Goal: Use online tool/utility: Utilize a website feature to perform a specific function

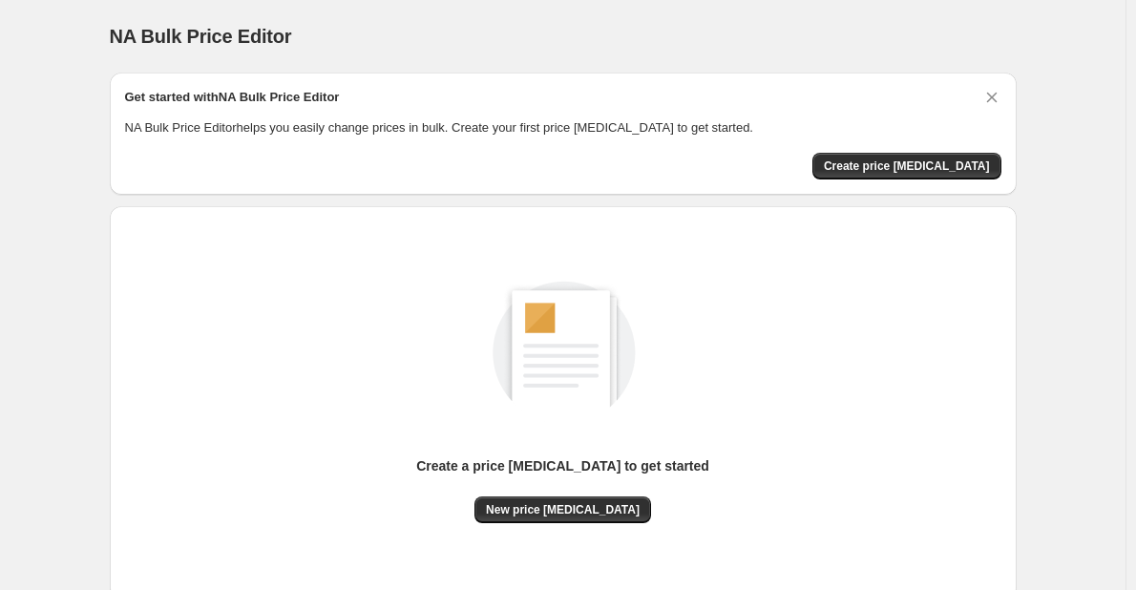
scroll to position [125, 0]
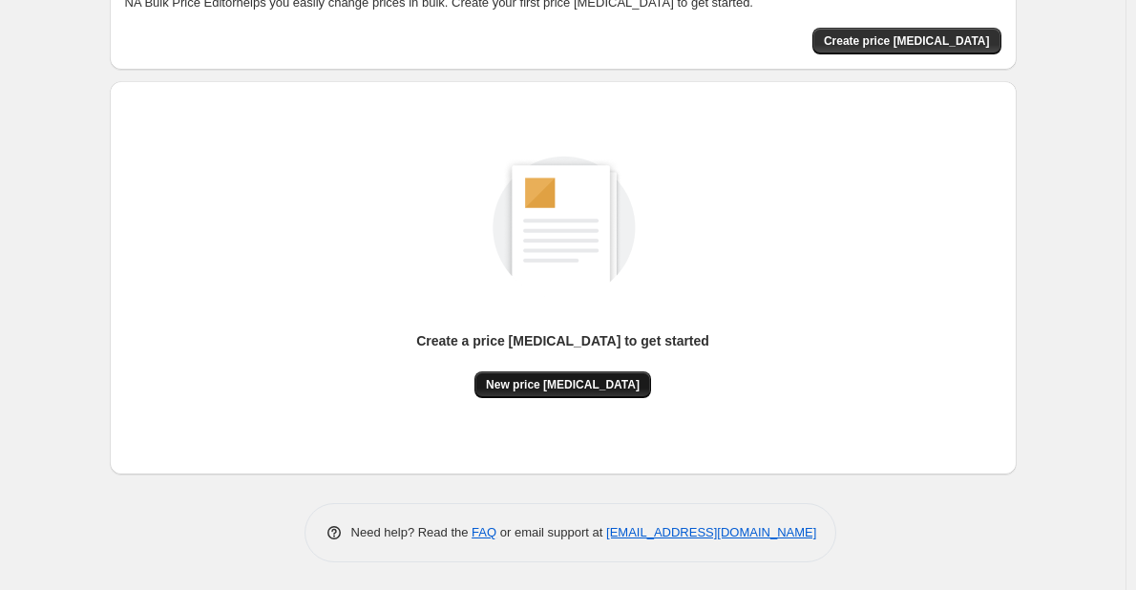
click at [560, 379] on span "New price [MEDICAL_DATA]" at bounding box center [563, 384] width 154 height 15
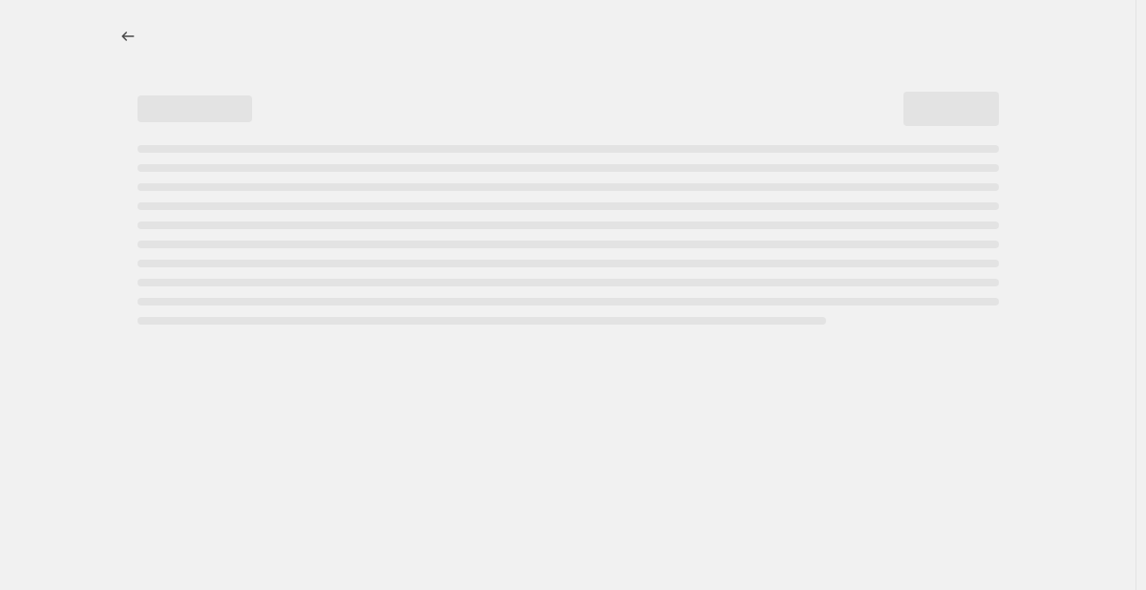
select select "percentage"
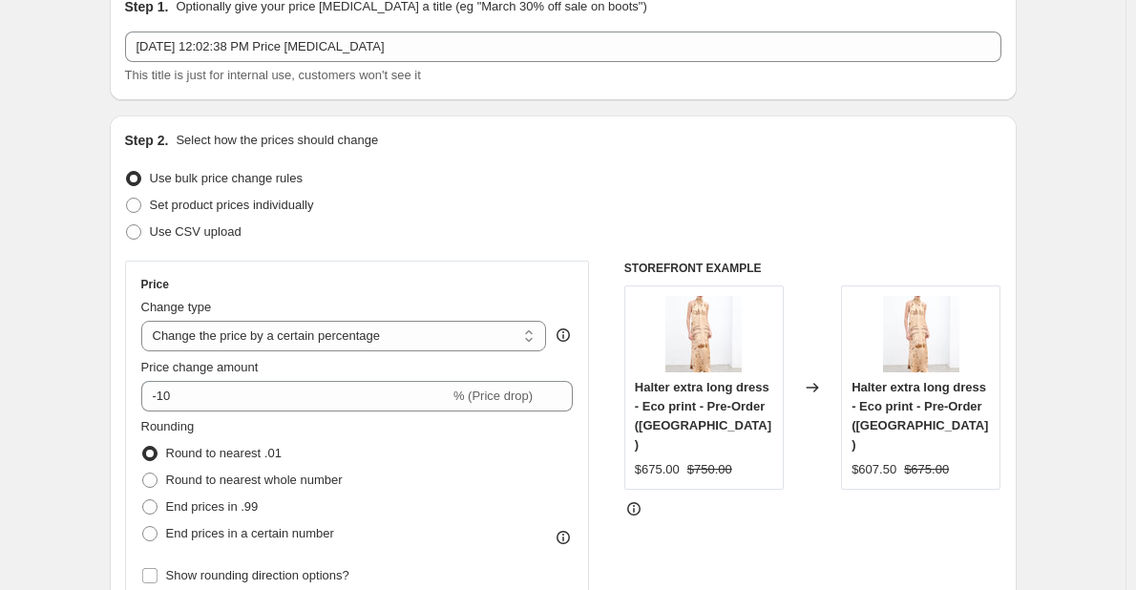
scroll to position [92, 0]
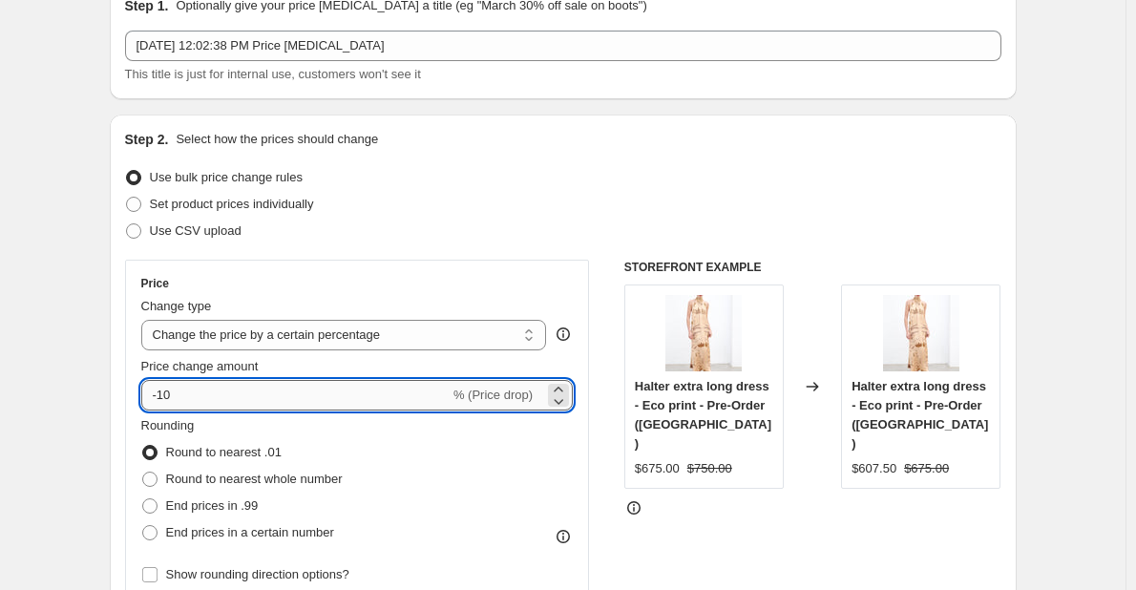
click at [310, 394] on input "-10" at bounding box center [295, 395] width 308 height 31
type input "-1"
type input "-35"
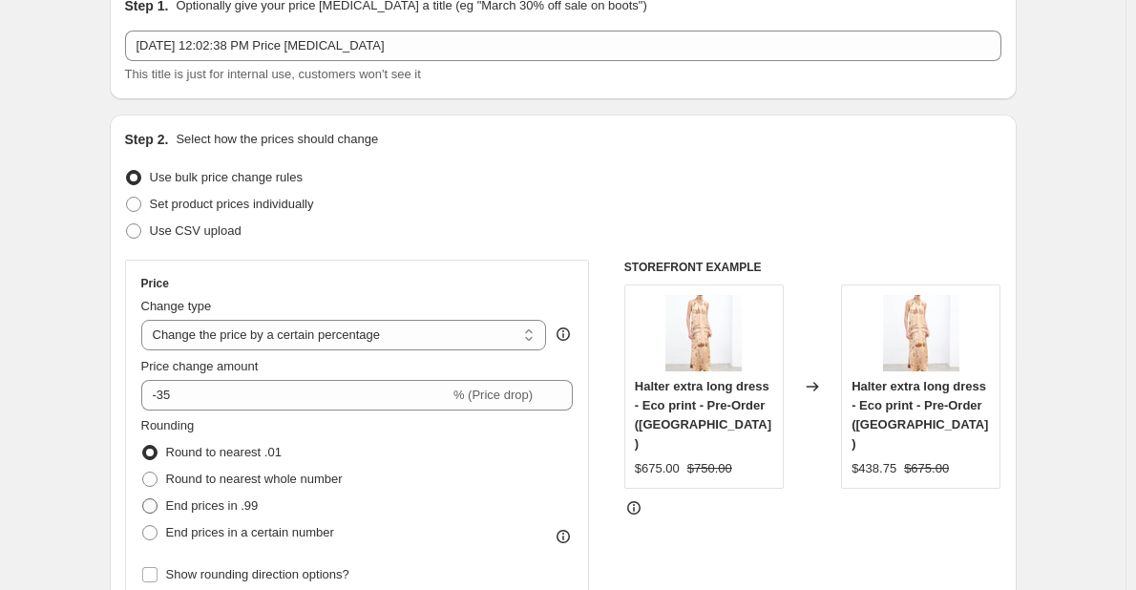
click at [153, 509] on span at bounding box center [149, 505] width 15 height 15
click at [143, 499] on input "End prices in .99" at bounding box center [142, 498] width 1 height 1
radio input "true"
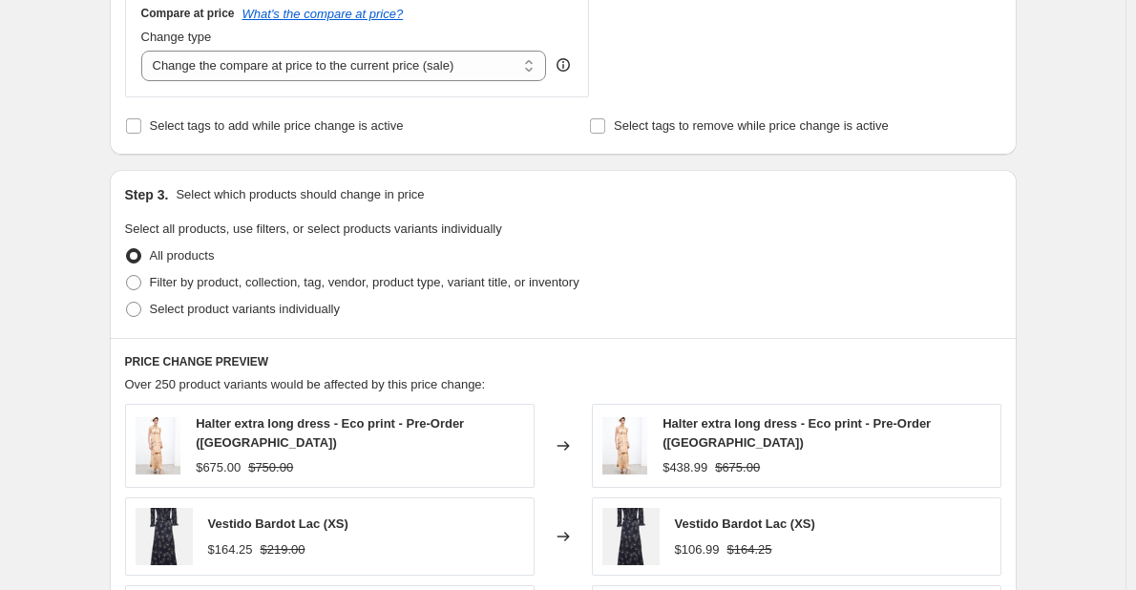
scroll to position [722, 0]
click at [137, 307] on span at bounding box center [133, 309] width 15 height 15
click at [127, 303] on input "Select product variants individually" at bounding box center [126, 302] width 1 height 1
radio input "true"
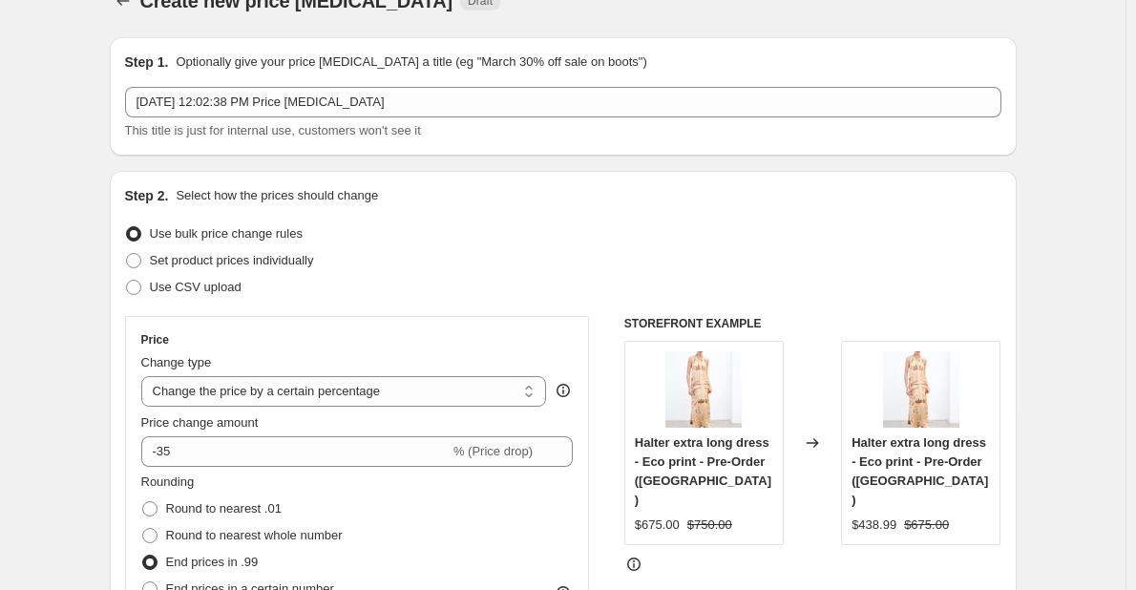
scroll to position [33, 0]
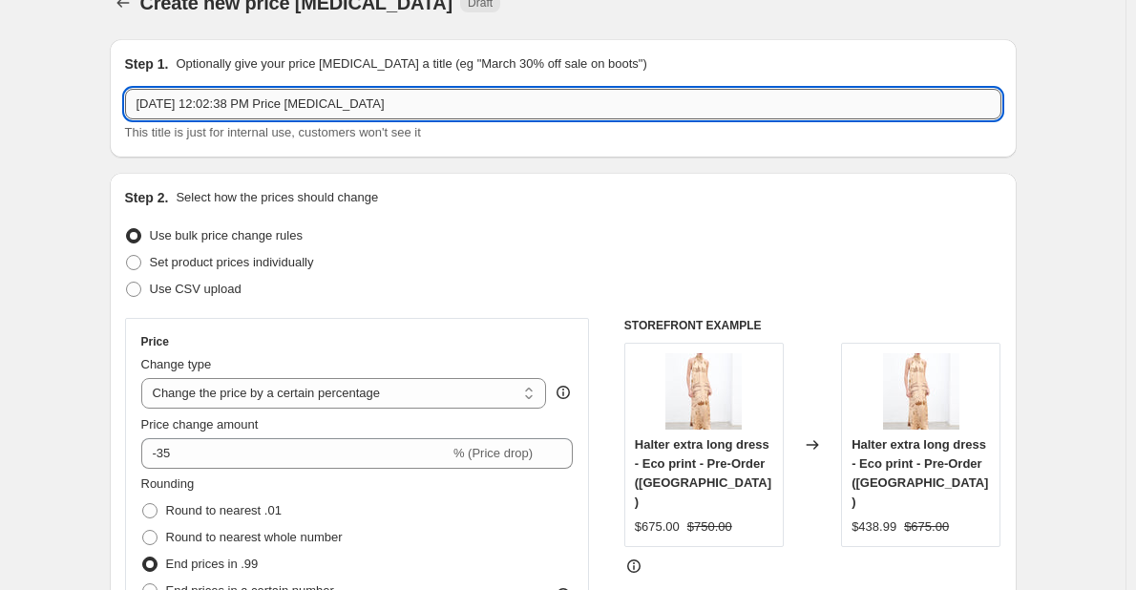
click at [229, 104] on input "Aug 25, 2025, 12:02:38 PM Price change job" at bounding box center [563, 104] width 876 height 31
click at [394, 103] on input "Aug 25, 2025, 12:02:38 PM Price change job" at bounding box center [563, 104] width 876 height 31
drag, startPoint x: 394, startPoint y: 103, endPoint x: -225, endPoint y: 66, distance: 620.8
click at [0, 66] on html "Home Settings Plans Skip to content Create new price change job. This page is r…" at bounding box center [568, 262] width 1136 height 590
type input "é"
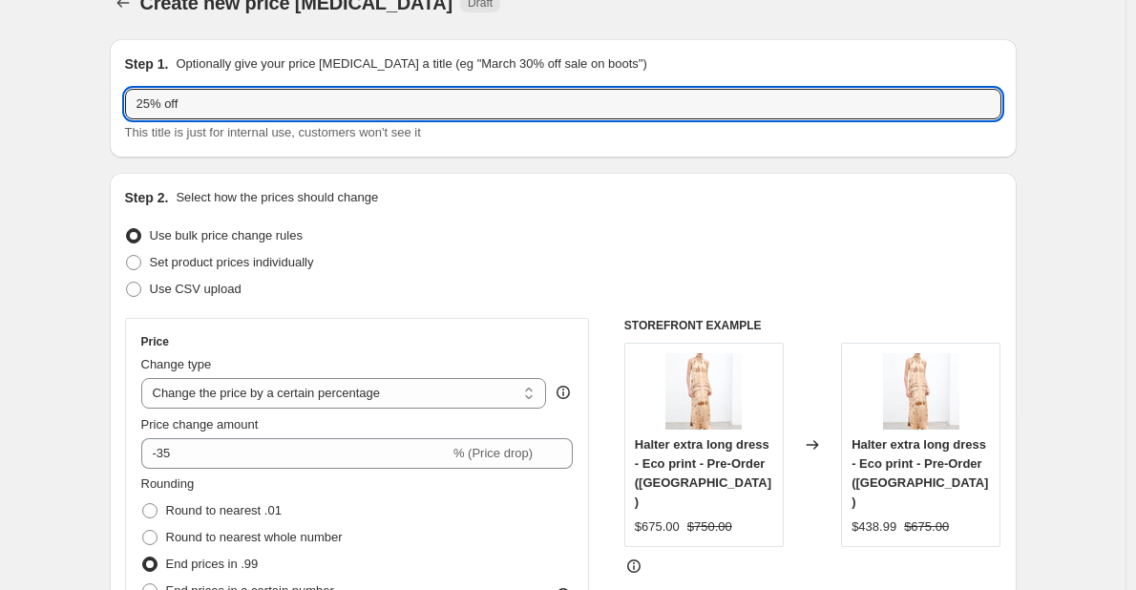
type input "25% off"
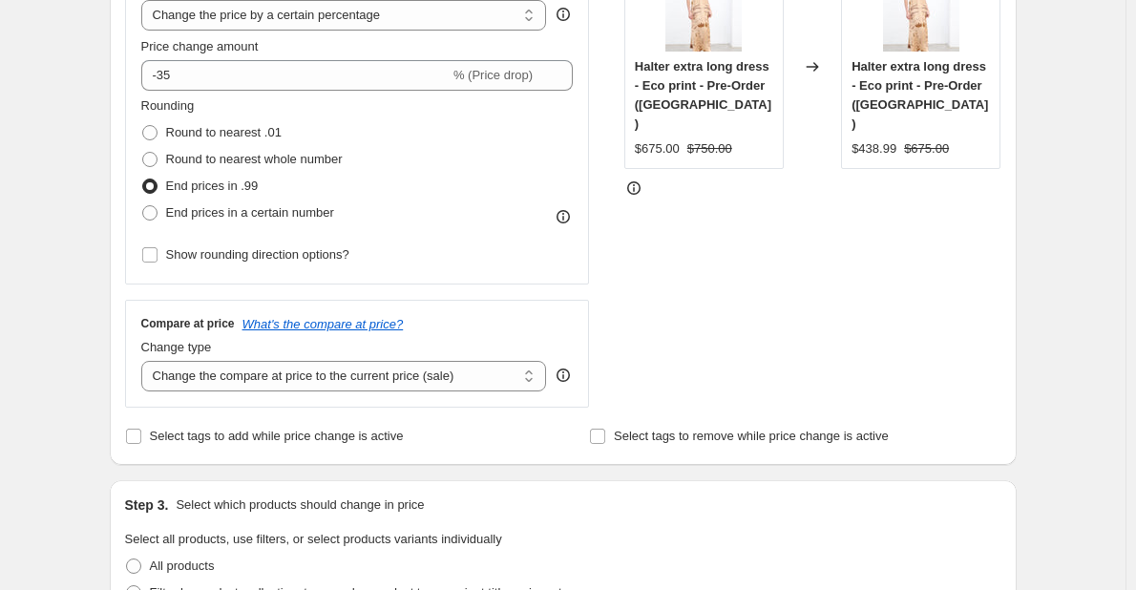
scroll to position [412, 0]
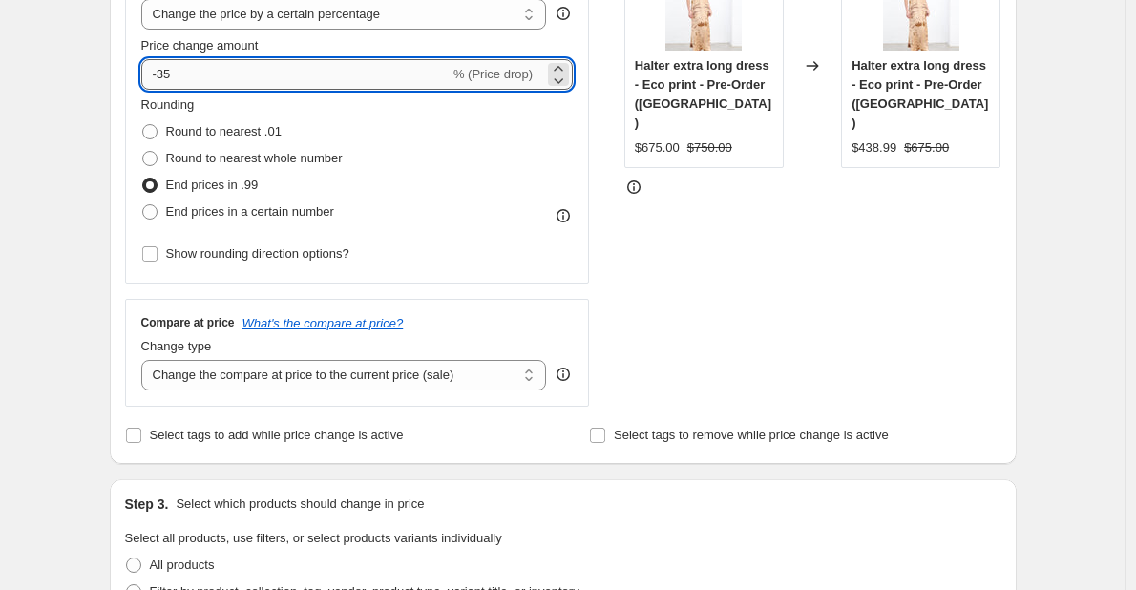
click at [171, 69] on input "-35" at bounding box center [295, 74] width 308 height 31
click at [195, 71] on input "-25" at bounding box center [295, 74] width 308 height 31
type input "-25"
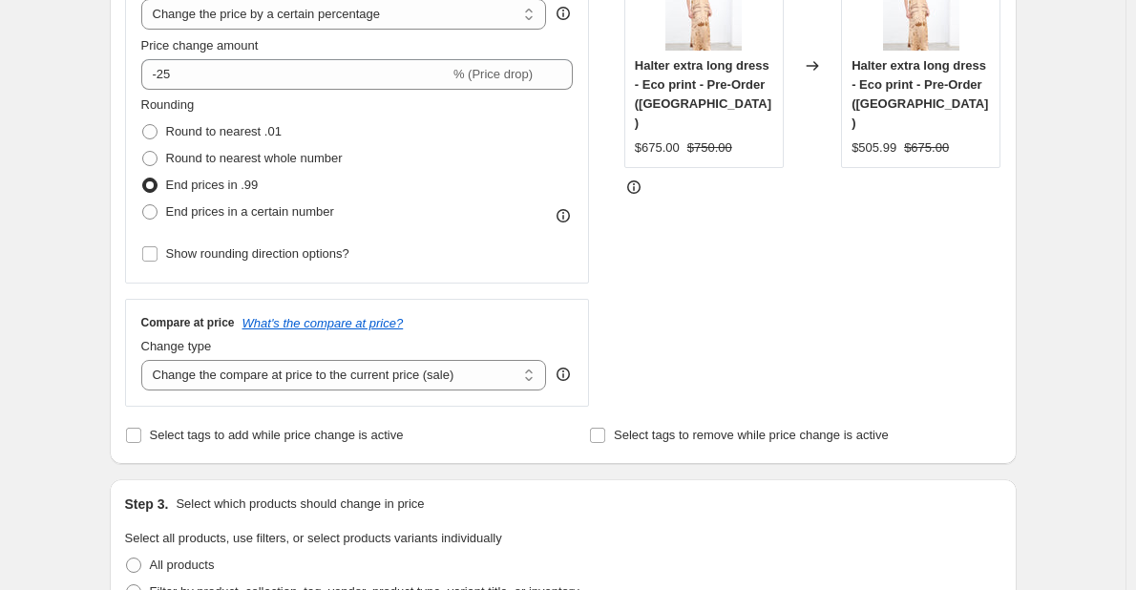
click at [86, 152] on div "Create new price change job. This page is ready Create new price change job Dra…" at bounding box center [563, 331] width 1126 height 1486
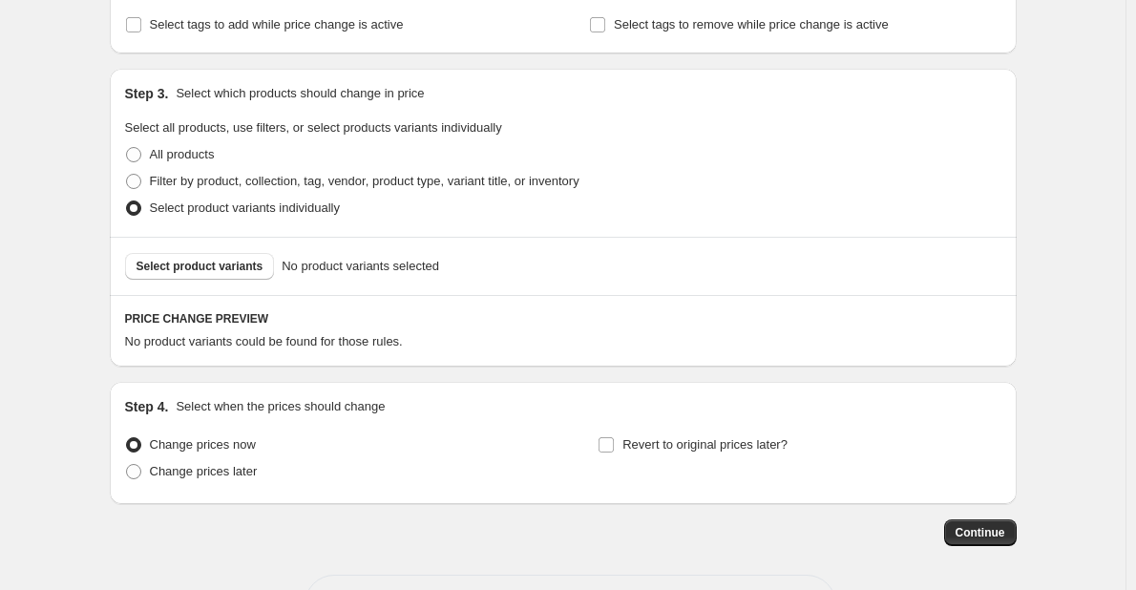
scroll to position [896, 0]
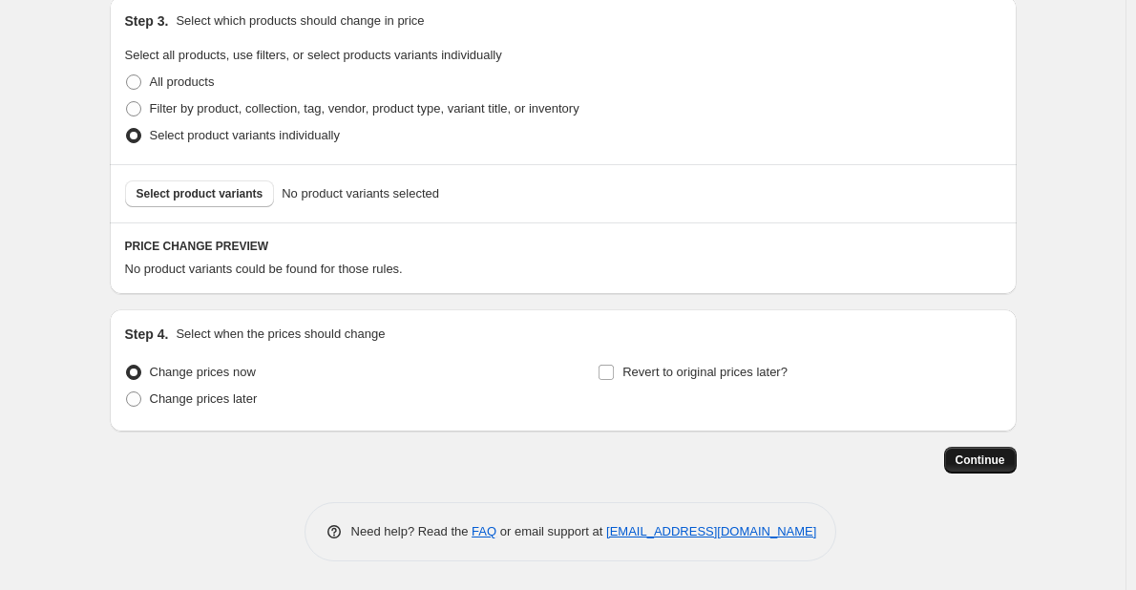
click at [968, 460] on span "Continue" at bounding box center [981, 460] width 50 height 15
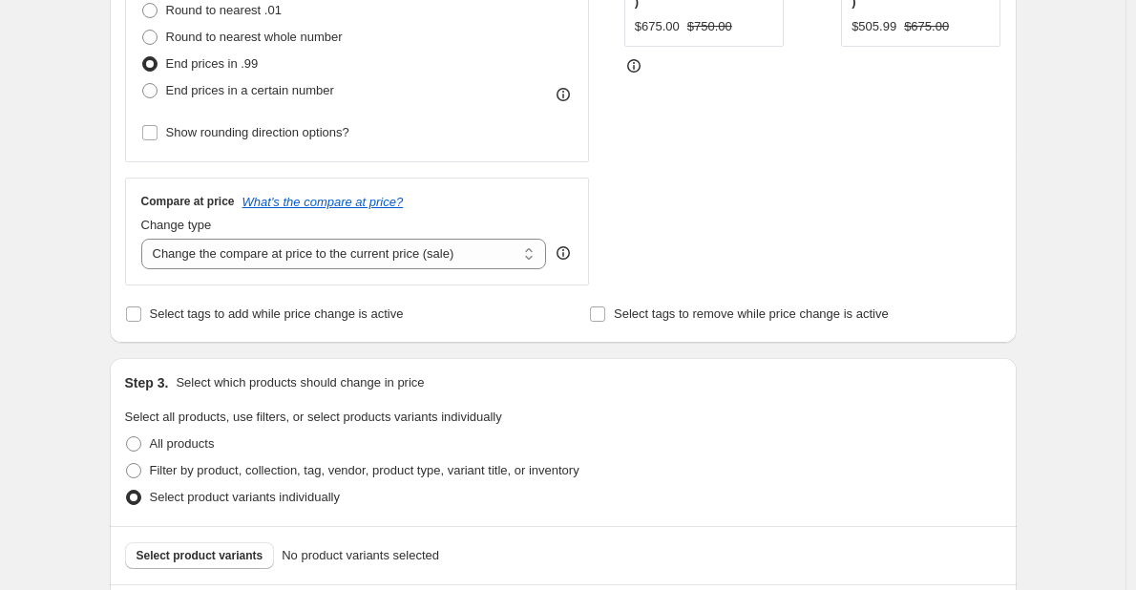
scroll to position [640, 0]
click at [137, 443] on span at bounding box center [133, 444] width 15 height 15
click at [127, 438] on input "All products" at bounding box center [126, 437] width 1 height 1
radio input "true"
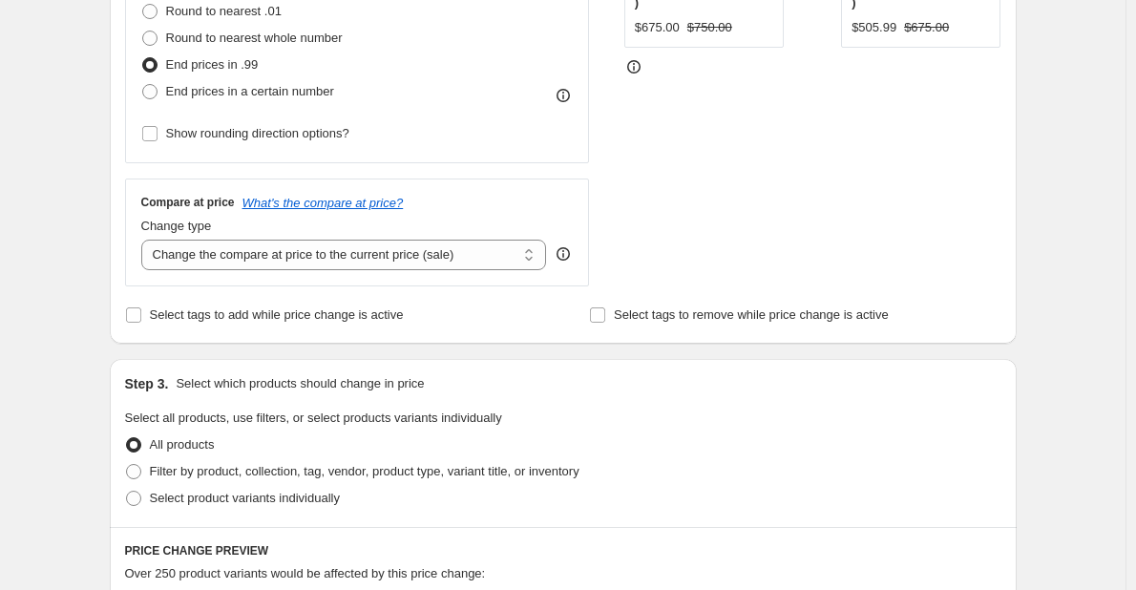
scroll to position [1318, 0]
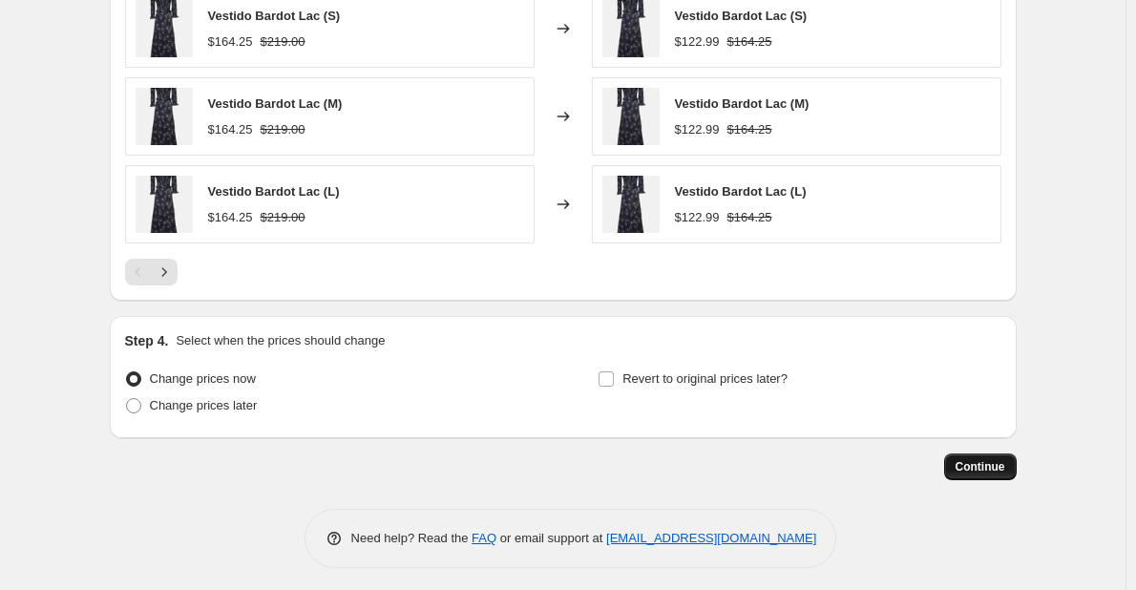
click at [984, 461] on span "Continue" at bounding box center [981, 466] width 50 height 15
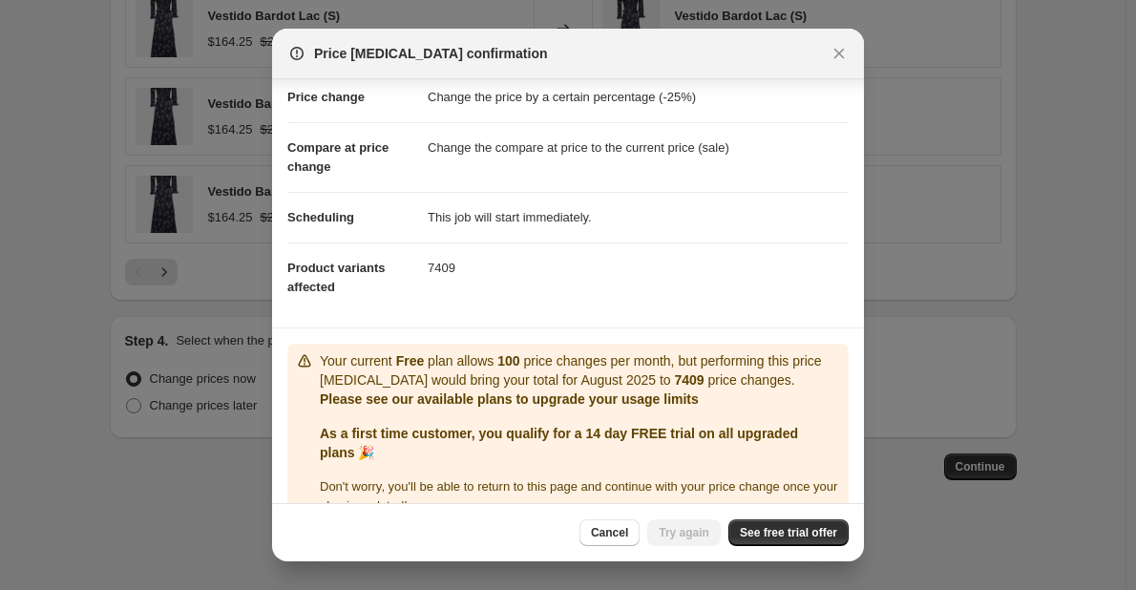
scroll to position [75, 0]
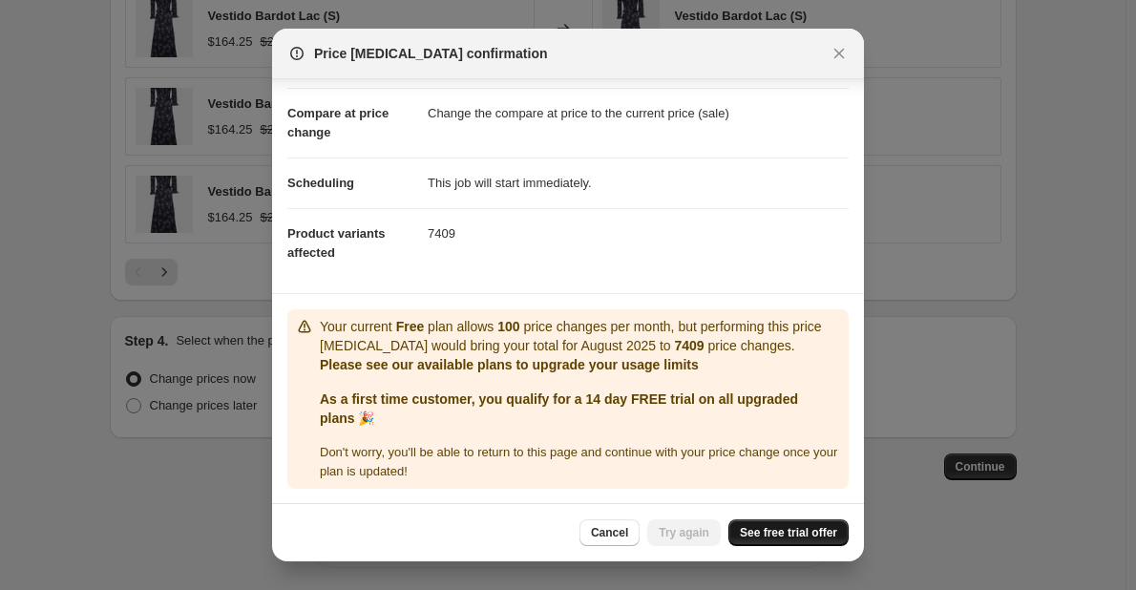
click at [786, 538] on span "See free trial offer" at bounding box center [788, 532] width 97 height 15
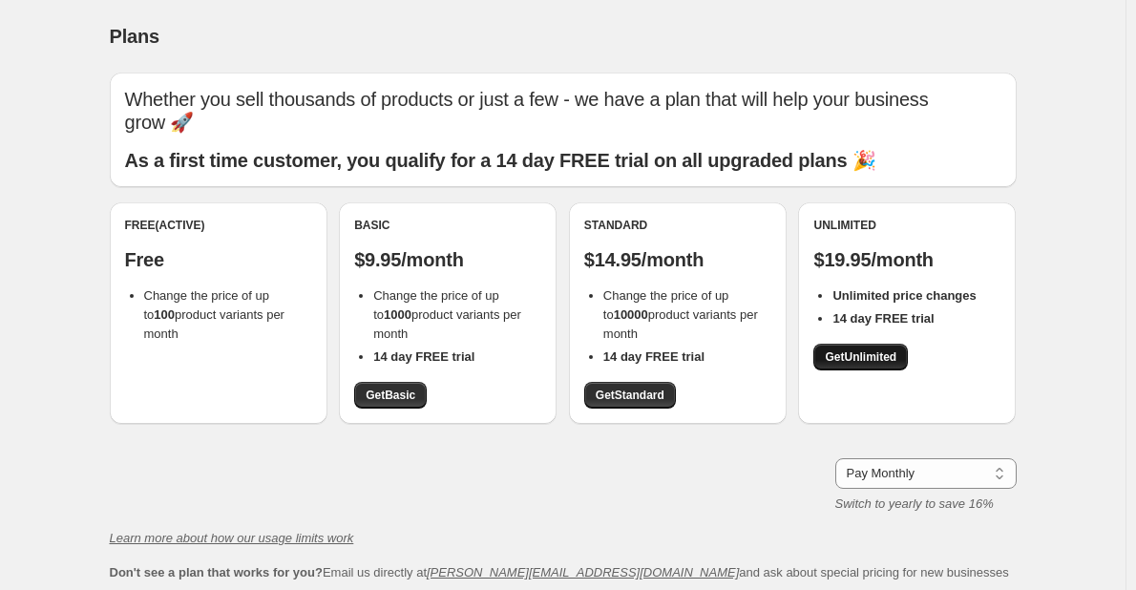
click at [870, 364] on span "Get Unlimited" at bounding box center [861, 356] width 72 height 15
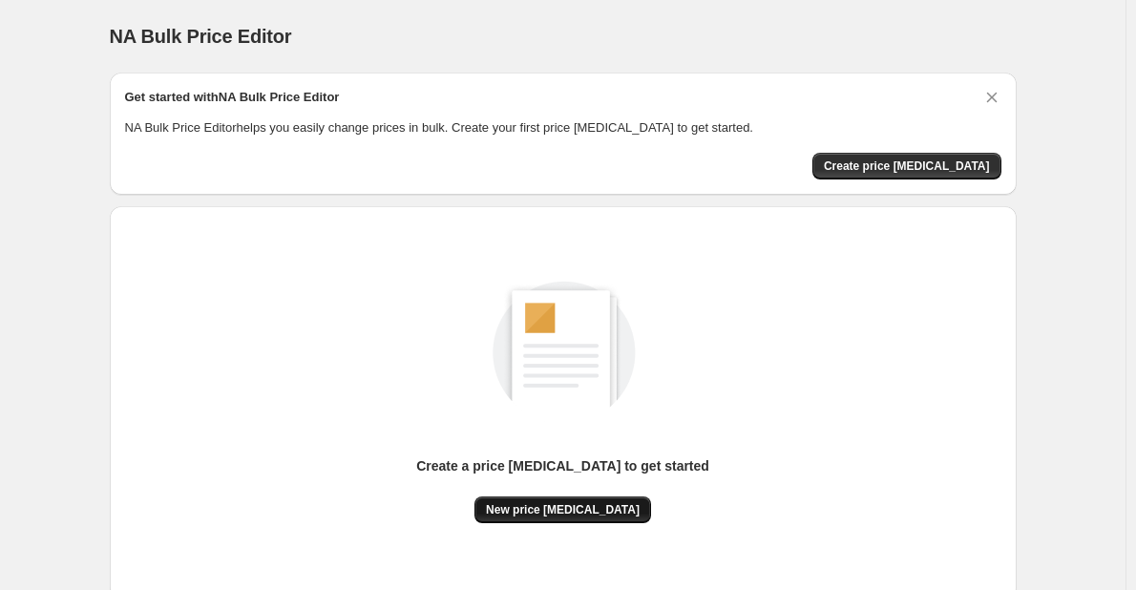
click at [609, 502] on span "New price [MEDICAL_DATA]" at bounding box center [563, 509] width 154 height 15
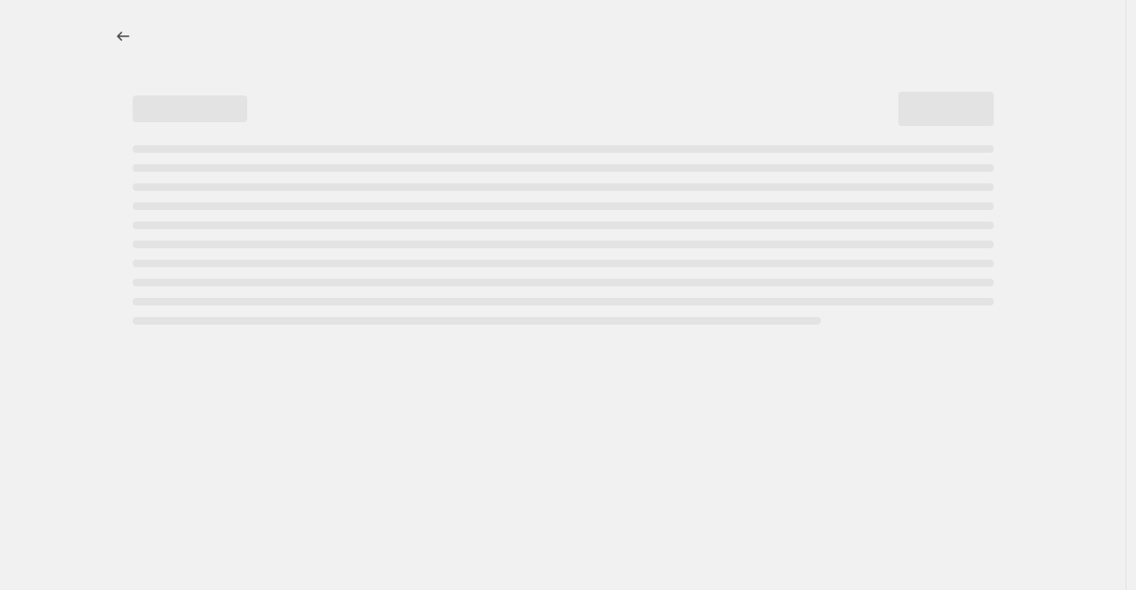
select select "percentage"
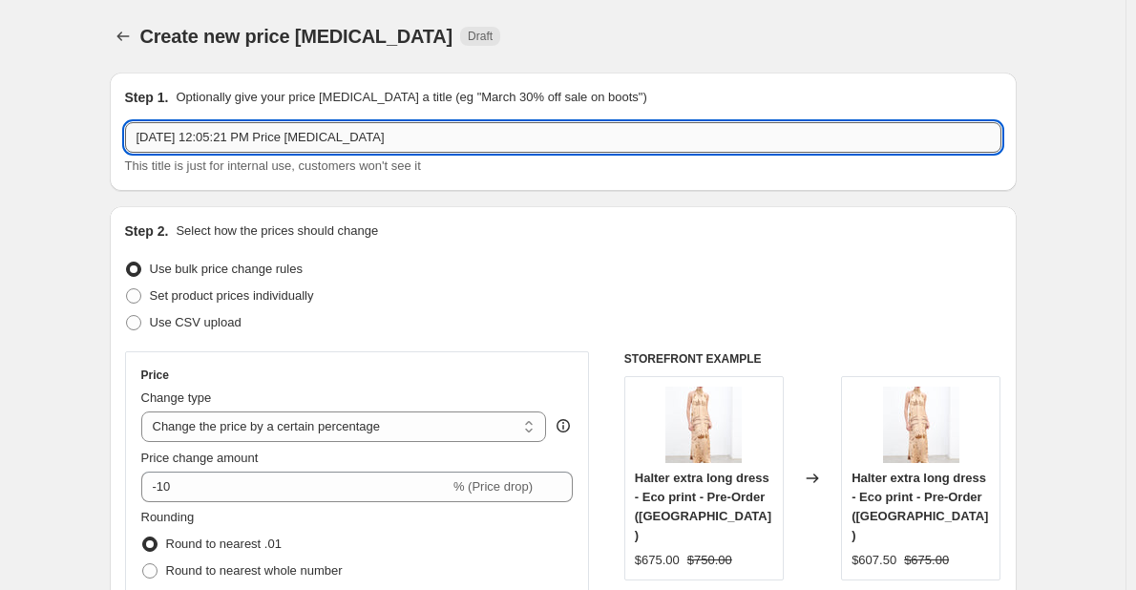
click at [291, 131] on input "[DATE] 12:05:21 PM Price [MEDICAL_DATA]" at bounding box center [563, 137] width 876 height 31
click at [291, 131] on input "Aug 25, 2025, 12:05:21 PM Price change job" at bounding box center [563, 137] width 876 height 31
type input "25% off"
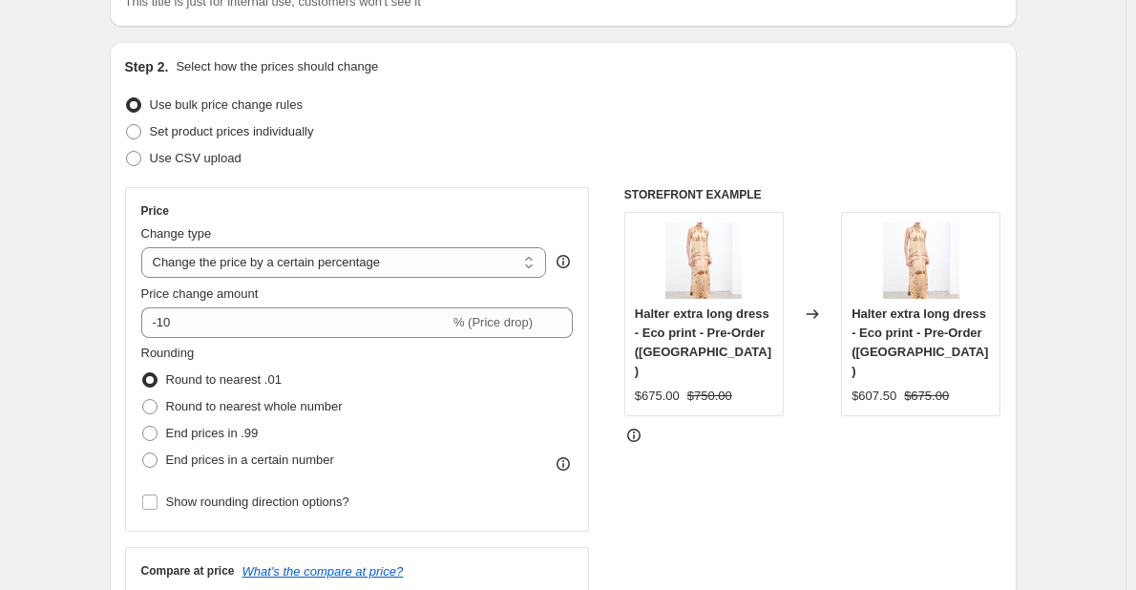
scroll to position [164, 0]
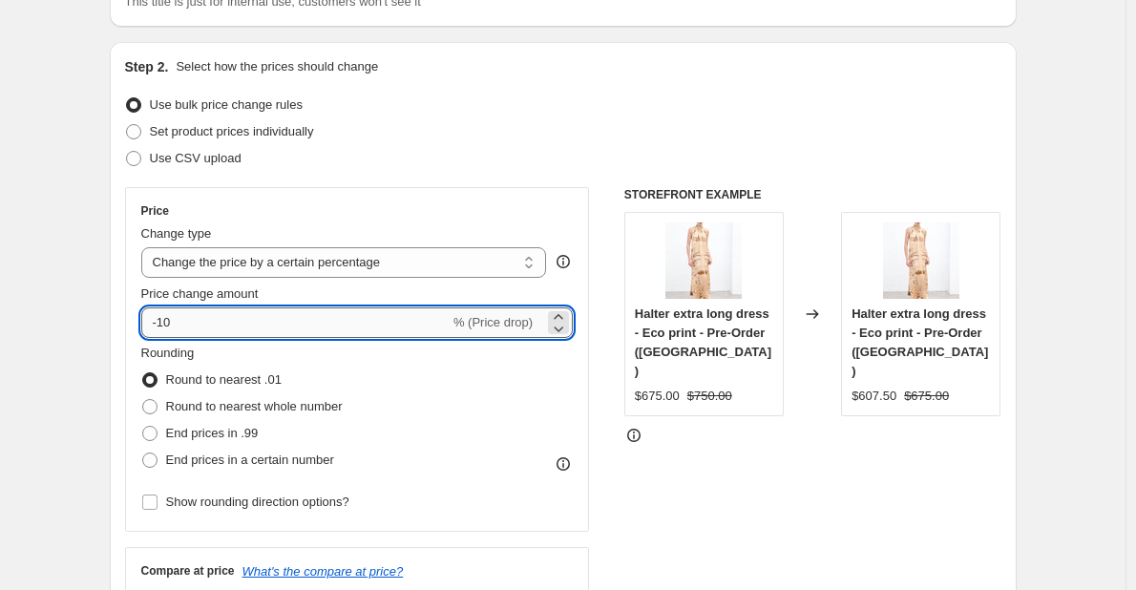
click at [264, 312] on input "-10" at bounding box center [295, 322] width 308 height 31
type input "-1"
type input "-25"
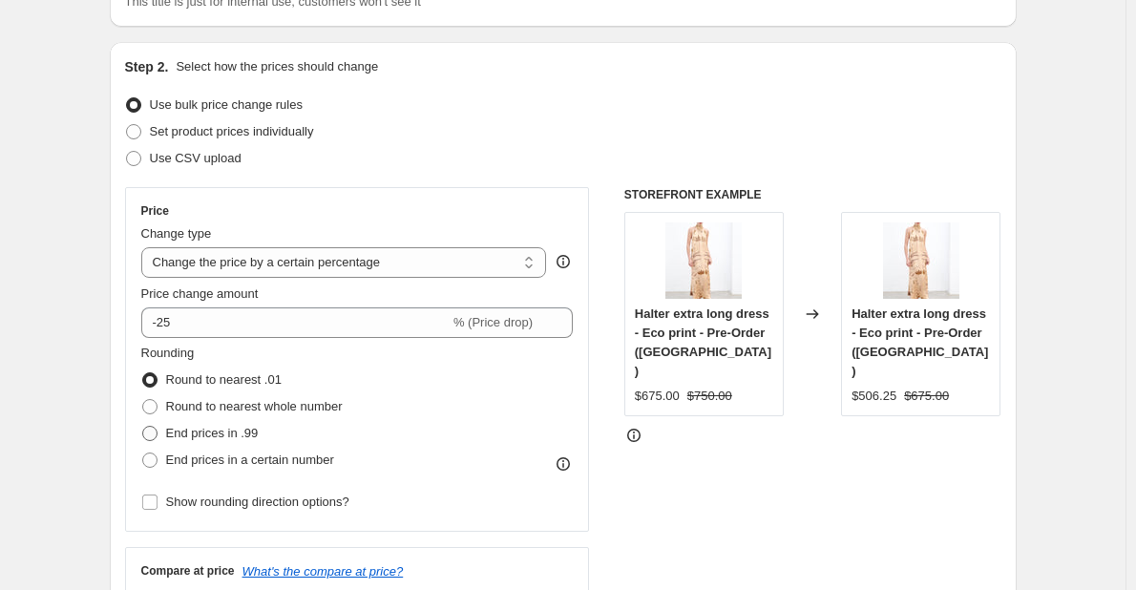
click at [157, 436] on span at bounding box center [149, 433] width 15 height 15
click at [143, 427] on input "End prices in .99" at bounding box center [142, 426] width 1 height 1
radio input "true"
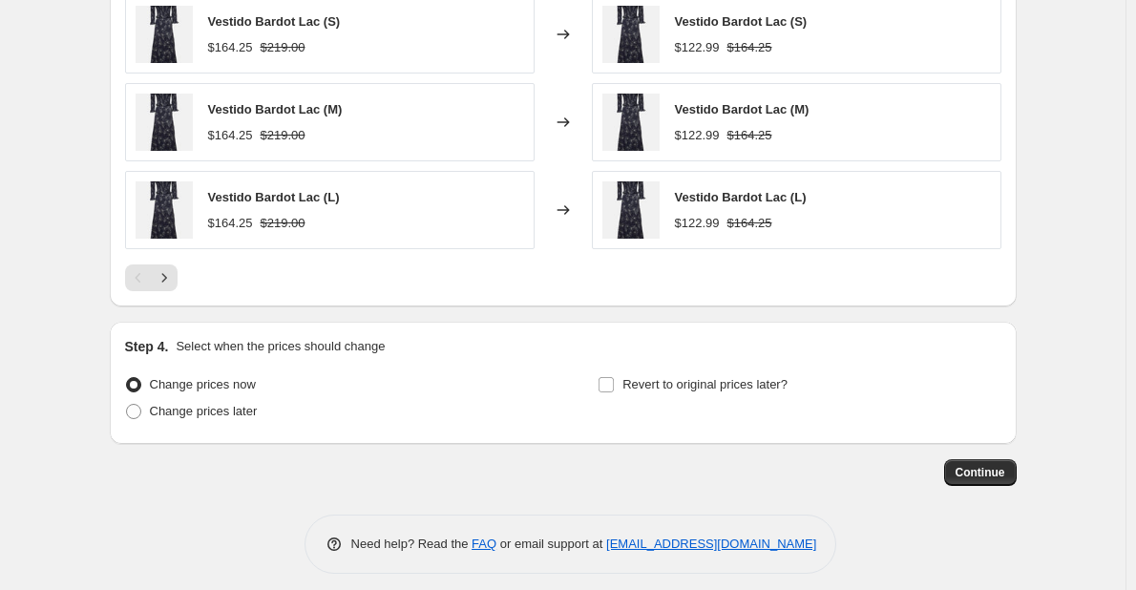
scroll to position [1318, 0]
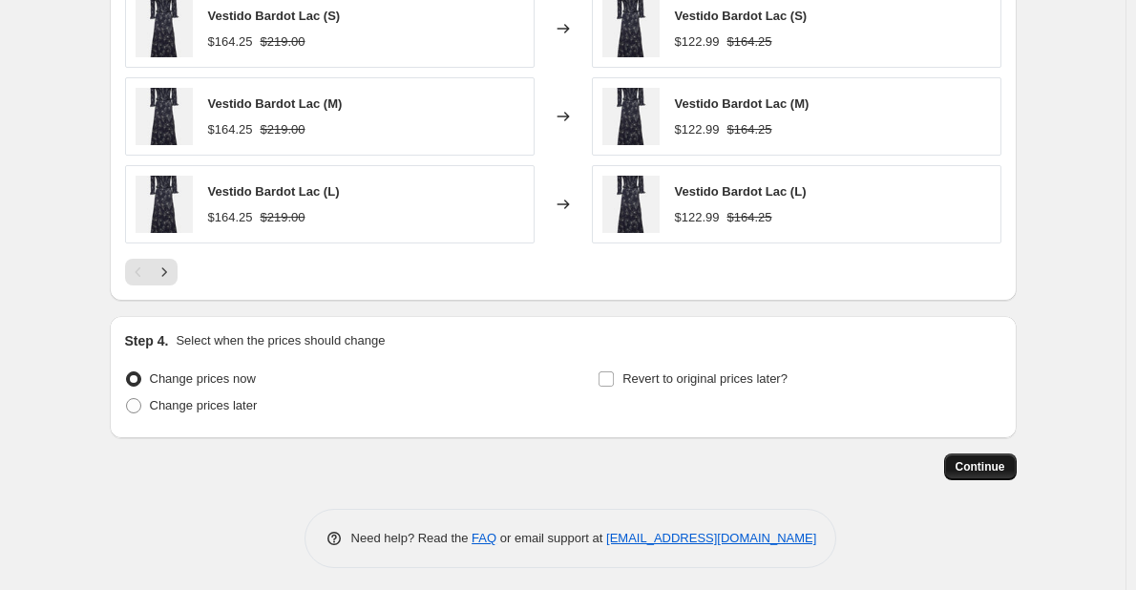
click at [967, 466] on span "Continue" at bounding box center [981, 466] width 50 height 15
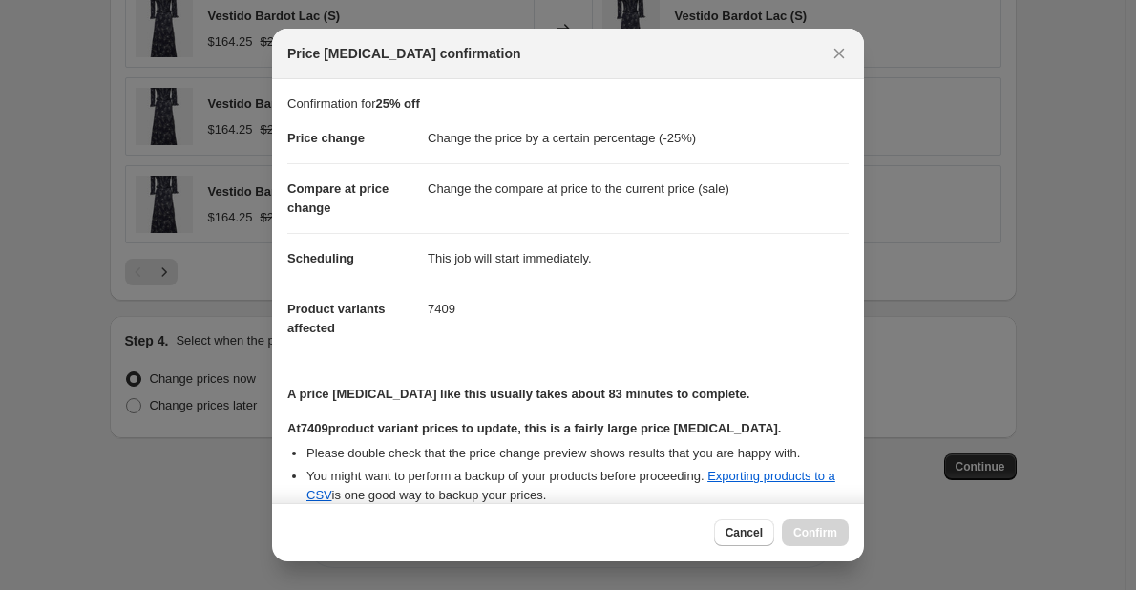
scroll to position [317, 0]
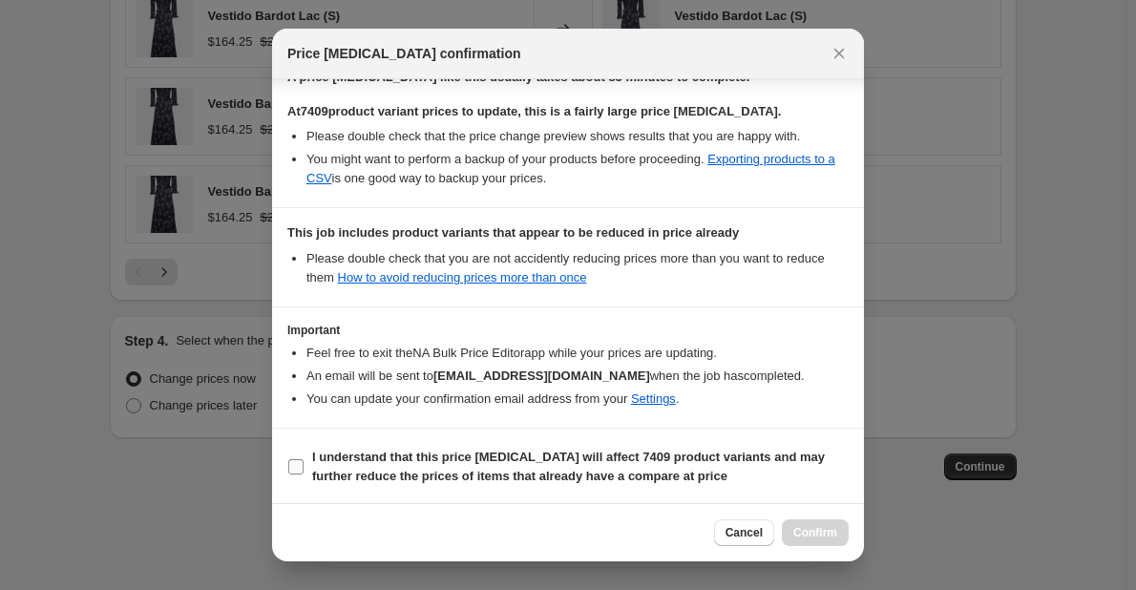
click at [294, 467] on input "I understand that this price change job will affect 7409 product variants and m…" at bounding box center [295, 466] width 15 height 15
checkbox input "true"
click at [805, 534] on span "Confirm" at bounding box center [815, 532] width 44 height 15
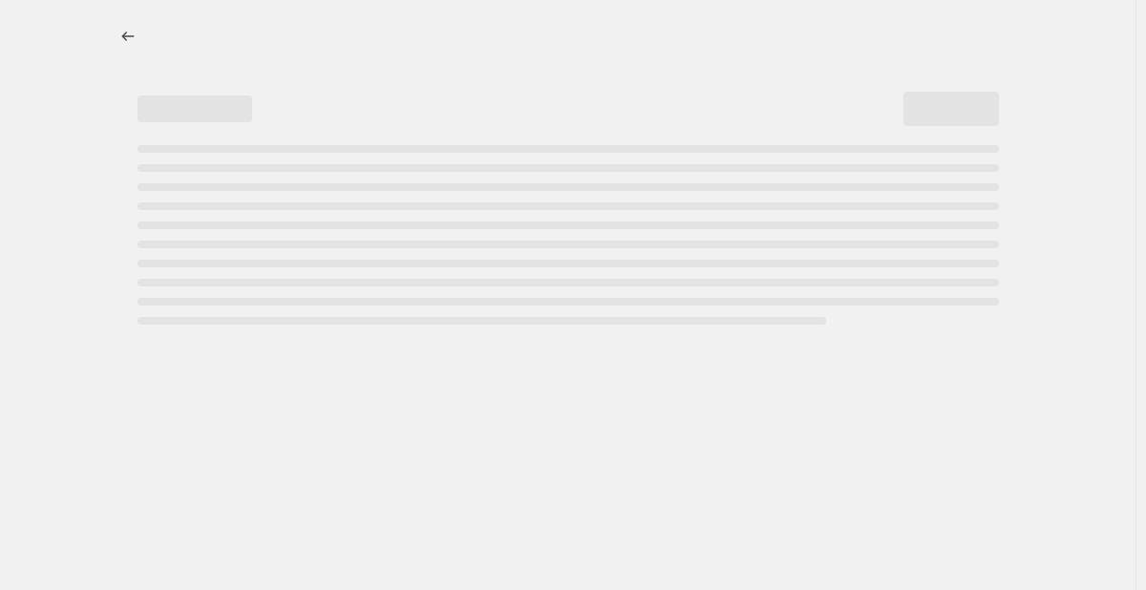
select select "percentage"
